Goal: Task Accomplishment & Management: Manage account settings

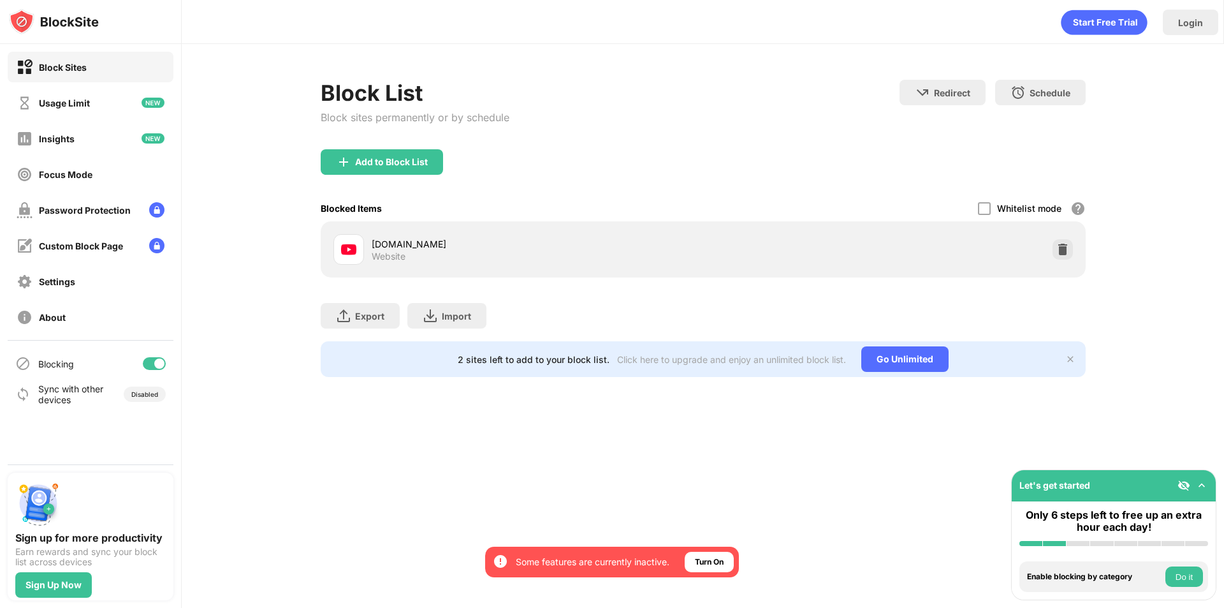
click at [726, 147] on div "Block List Block sites permanently or by schedule Redirect Choose a site to be …" at bounding box center [703, 115] width 765 height 70
click at [1067, 256] on div at bounding box center [1063, 249] width 20 height 20
